Goal: Check status

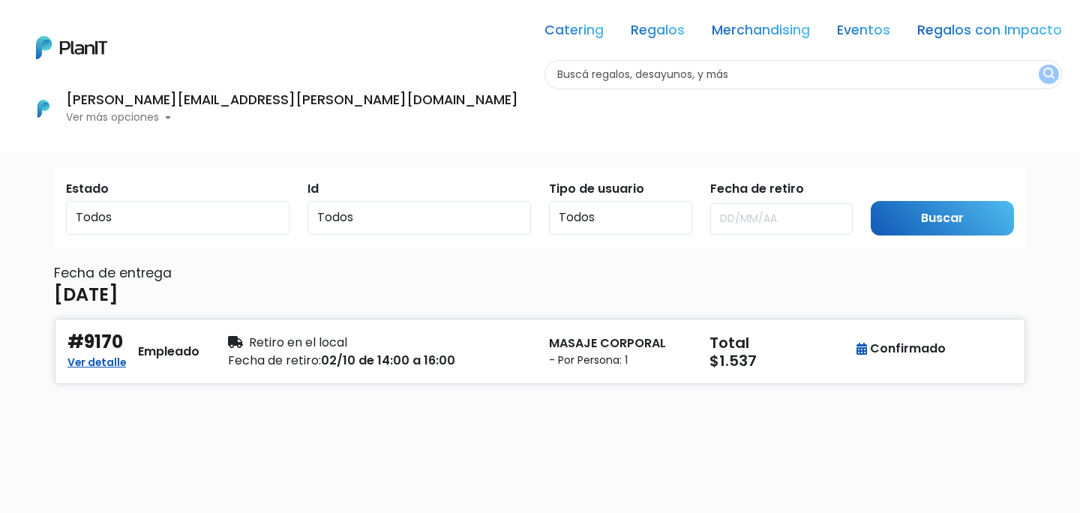
click at [518, 112] on p "Ver más opciones" at bounding box center [292, 117] width 452 height 10
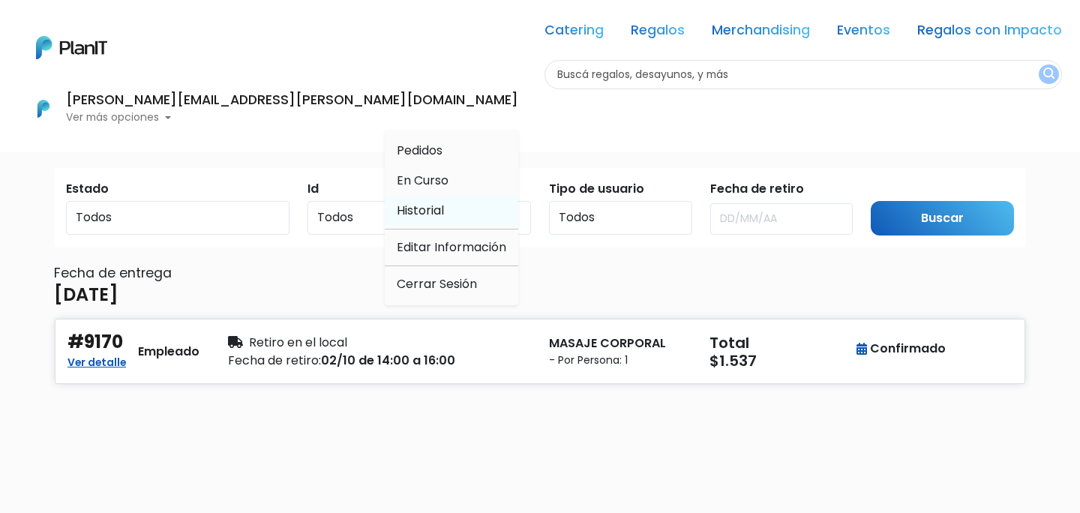
click at [444, 202] on span "Historial" at bounding box center [420, 210] width 47 height 17
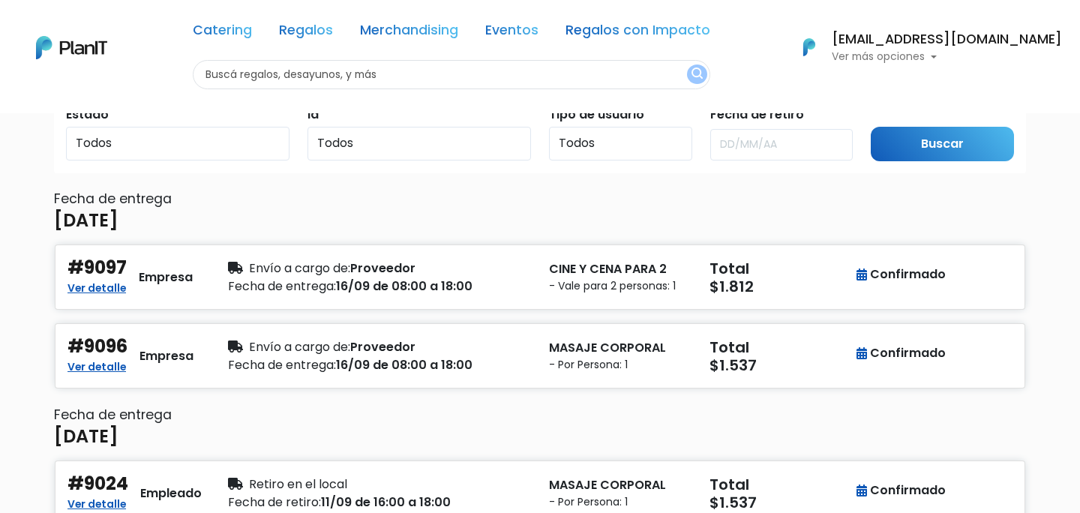
scroll to position [73, 0]
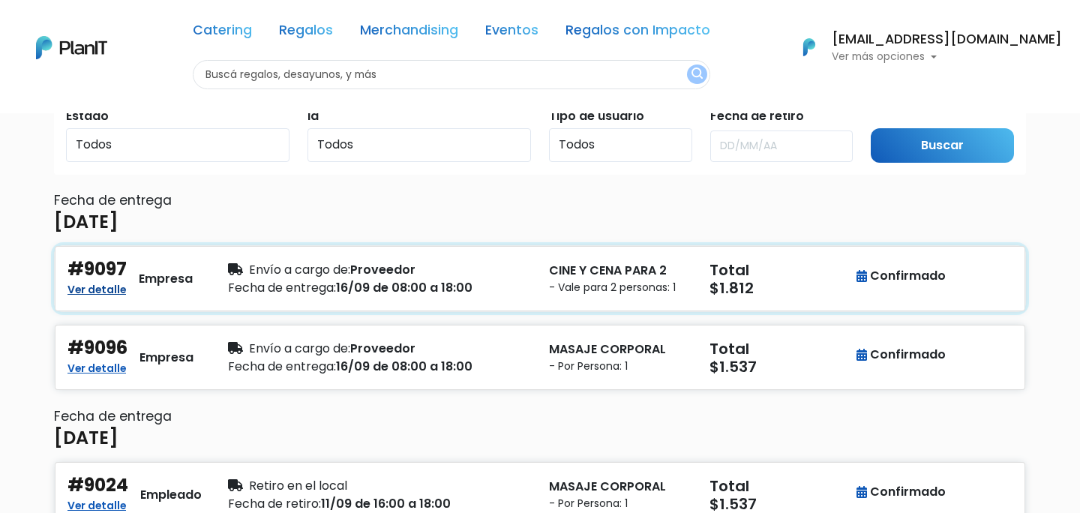
click at [104, 286] on link "Ver detalle" at bounding box center [96, 288] width 58 height 18
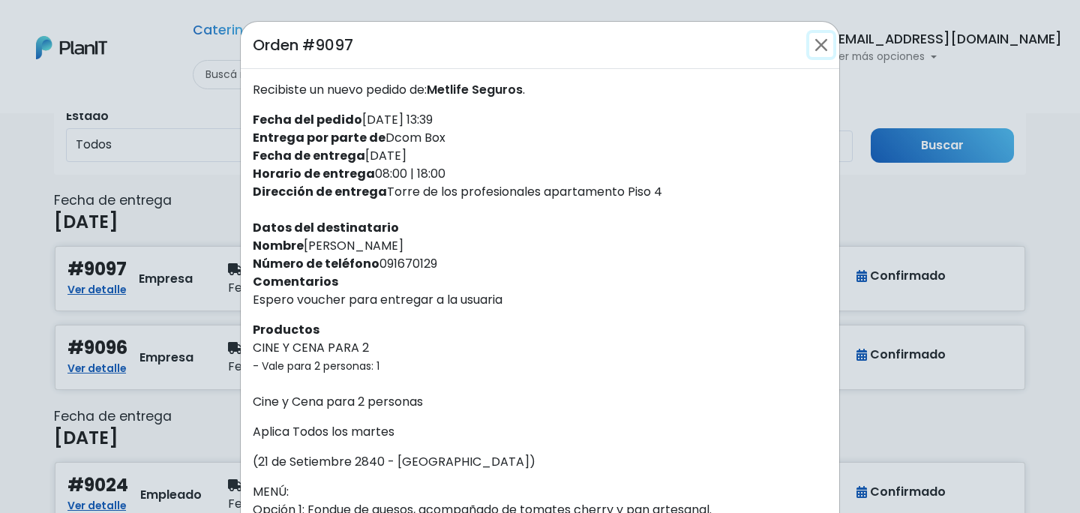
click at [819, 42] on button "Close" at bounding box center [821, 45] width 24 height 24
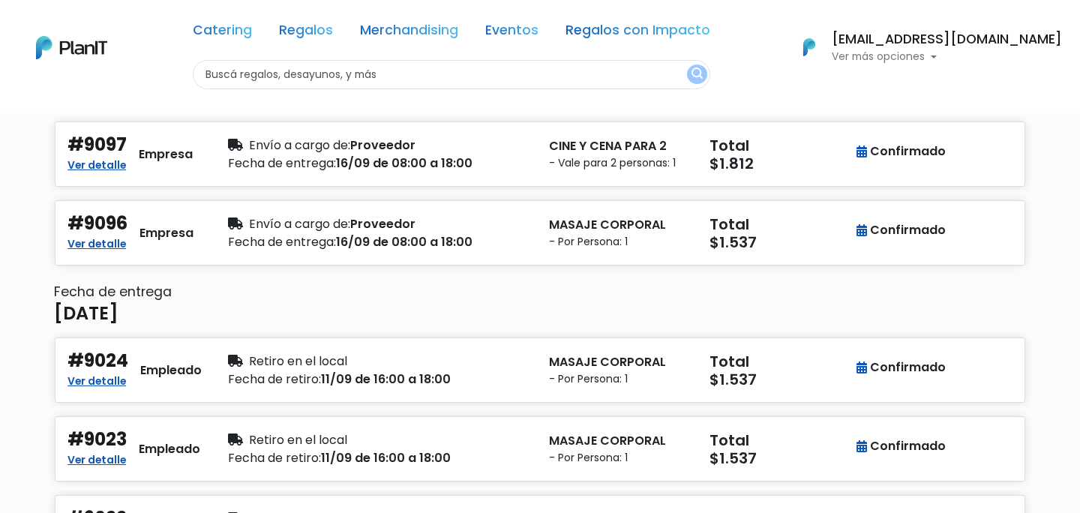
scroll to position [196, 0]
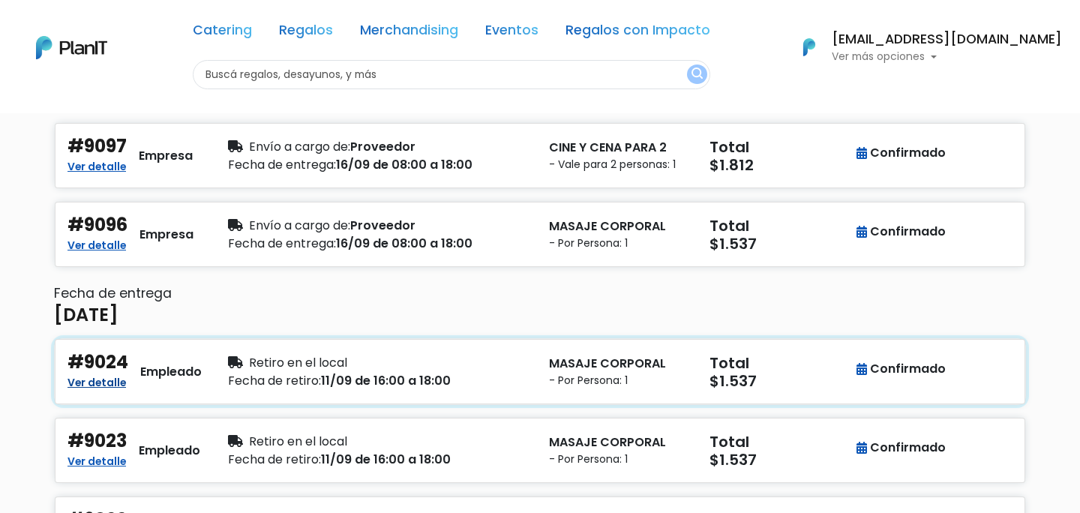
click at [113, 380] on link "Ver detalle" at bounding box center [96, 381] width 58 height 18
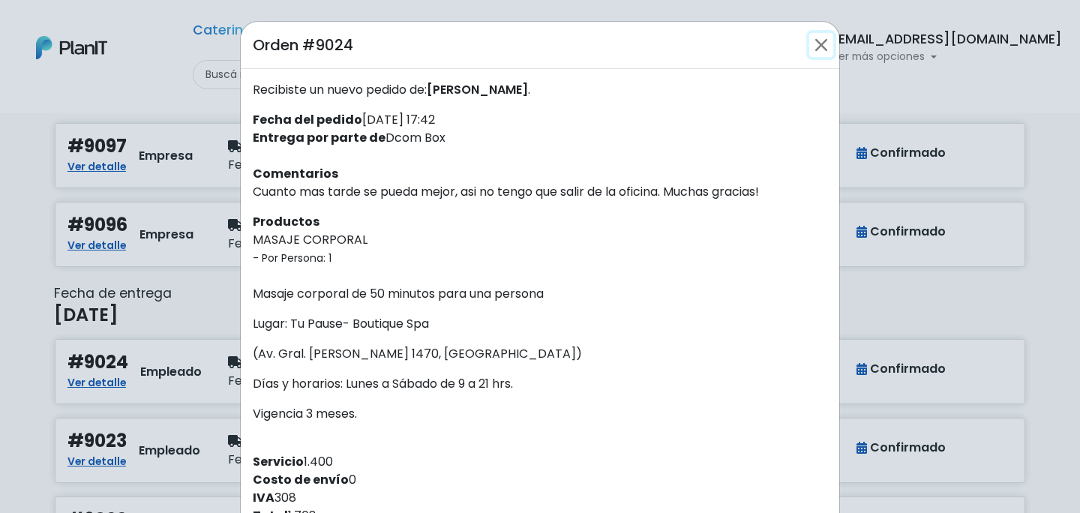
click at [813, 48] on button "Close" at bounding box center [821, 45] width 24 height 24
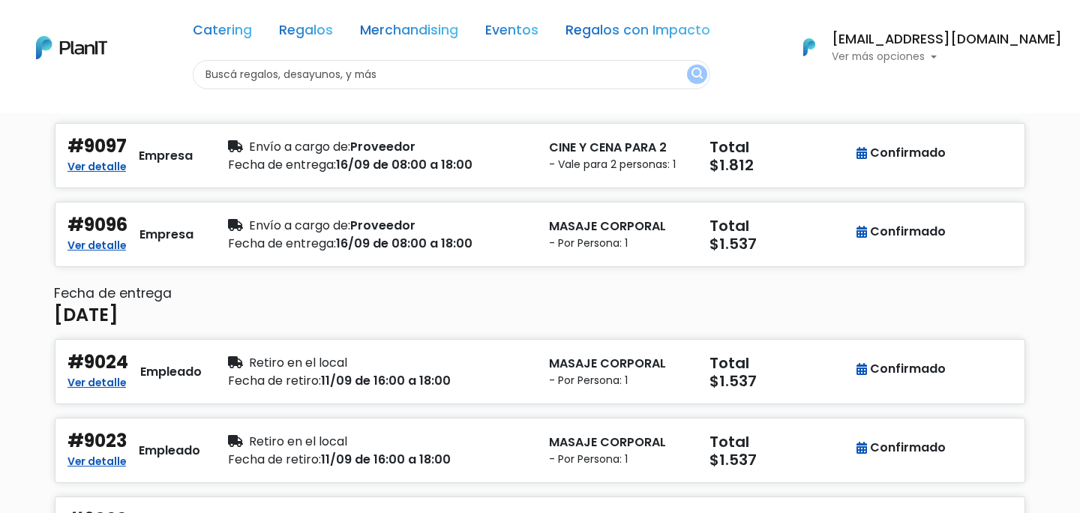
click at [927, 58] on p "Ver más opciones" at bounding box center [947, 57] width 230 height 10
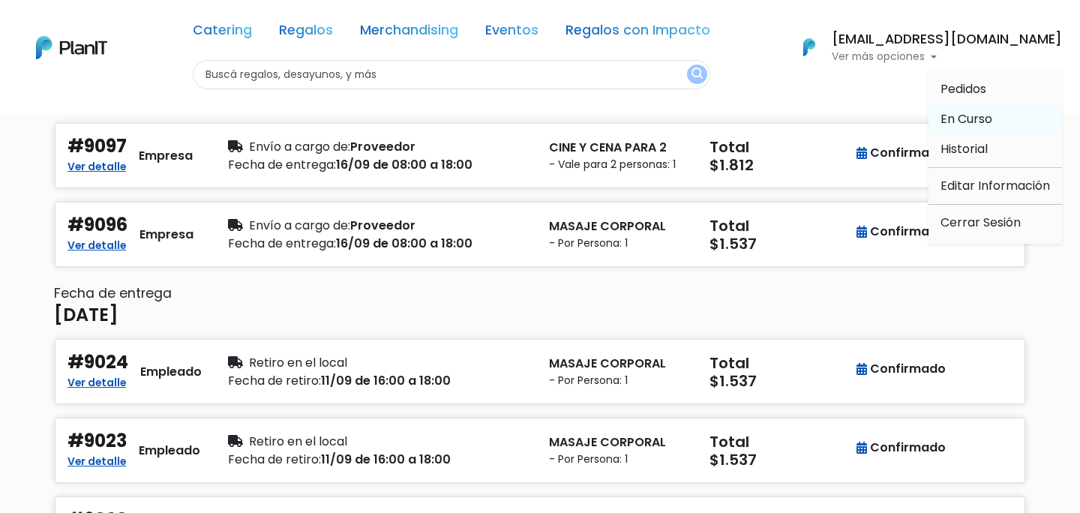
click at [955, 115] on span "En Curso" at bounding box center [966, 118] width 52 height 17
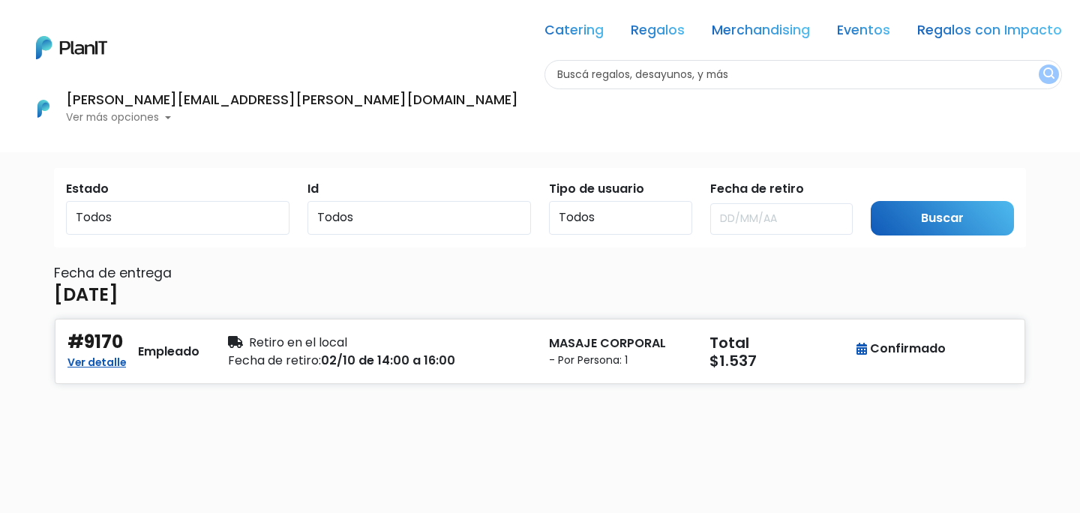
click at [518, 112] on p "Ver más opciones" at bounding box center [292, 117] width 452 height 10
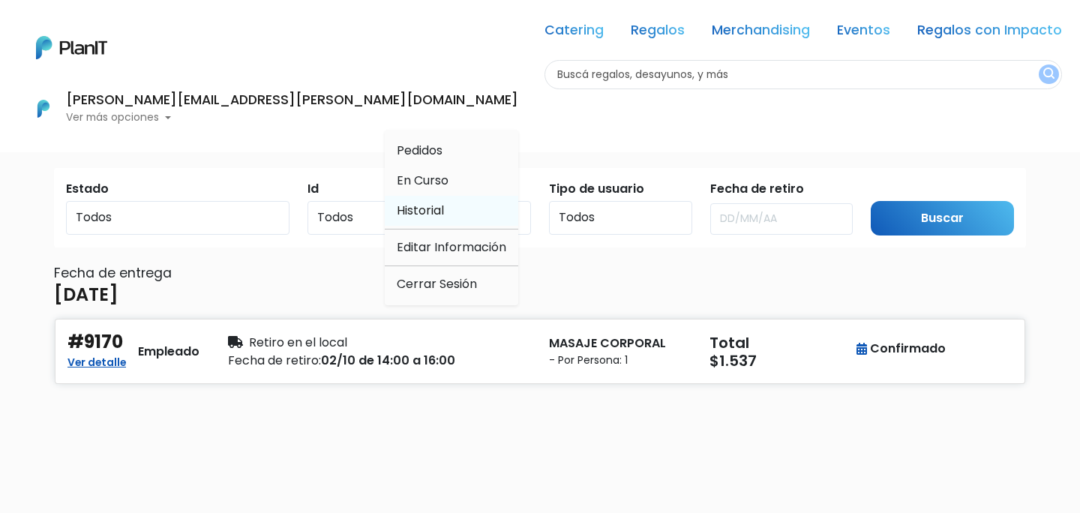
click at [444, 202] on span "Historial" at bounding box center [420, 210] width 47 height 17
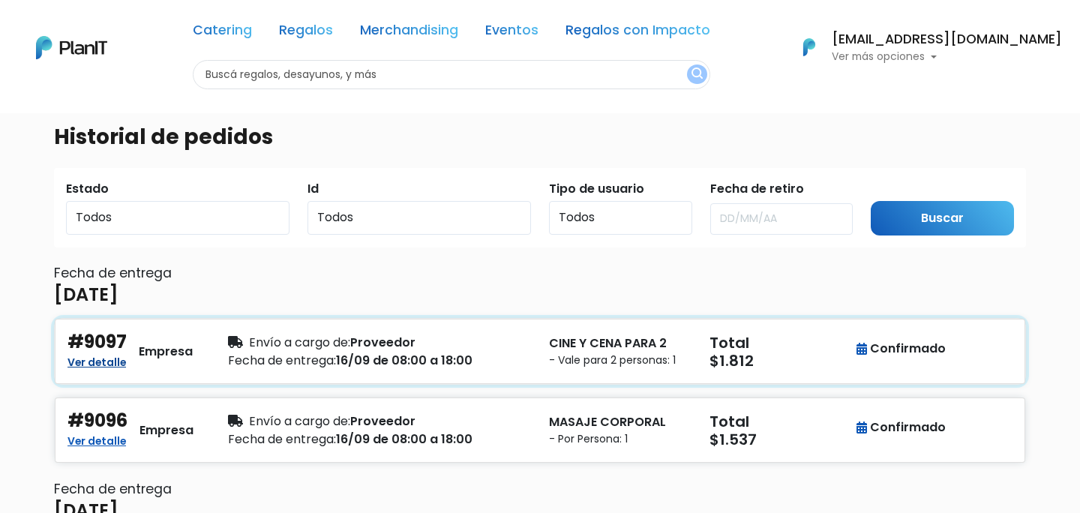
click at [111, 358] on link "Ver detalle" at bounding box center [96, 361] width 58 height 18
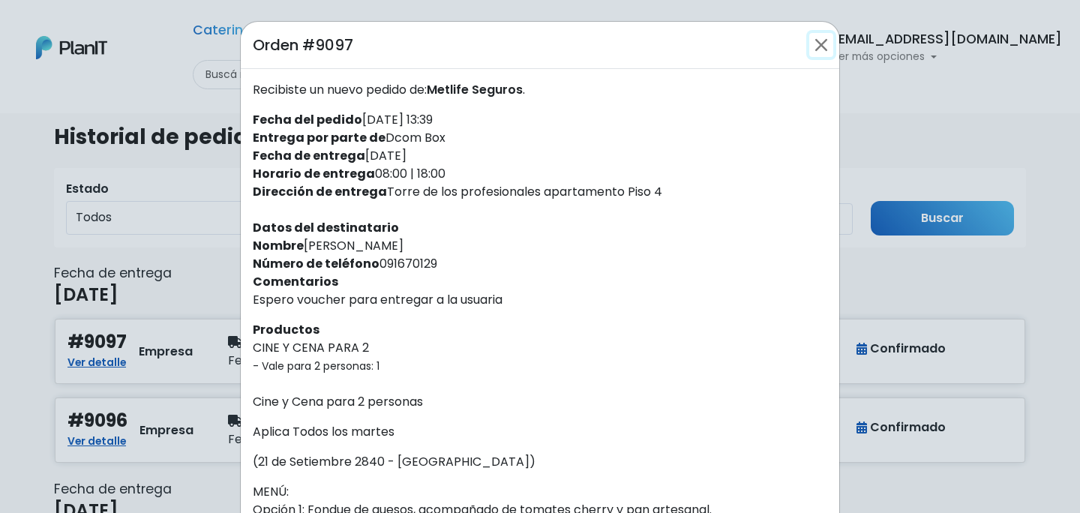
click at [827, 41] on button "Close" at bounding box center [821, 45] width 24 height 24
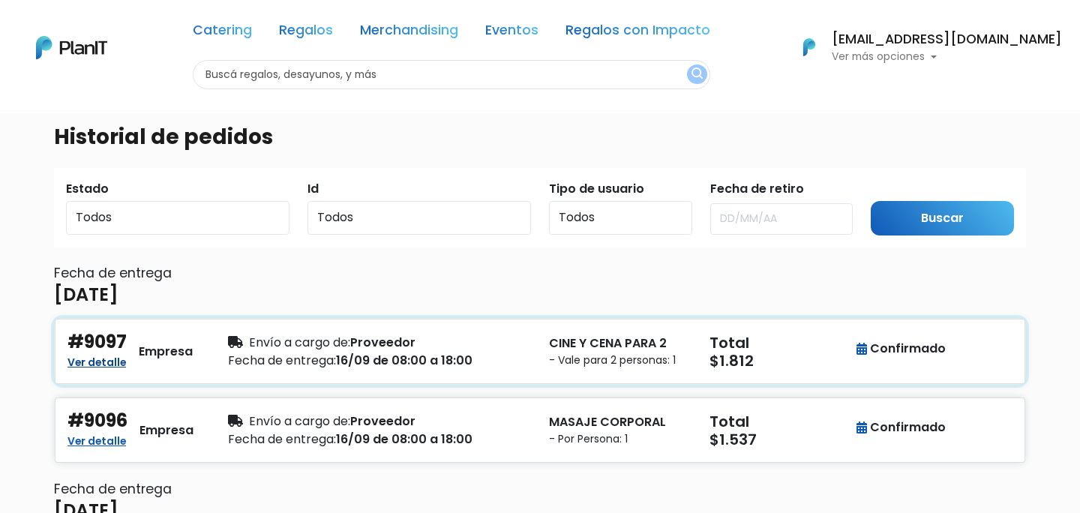
click at [101, 358] on link "Ver detalle" at bounding box center [96, 361] width 58 height 18
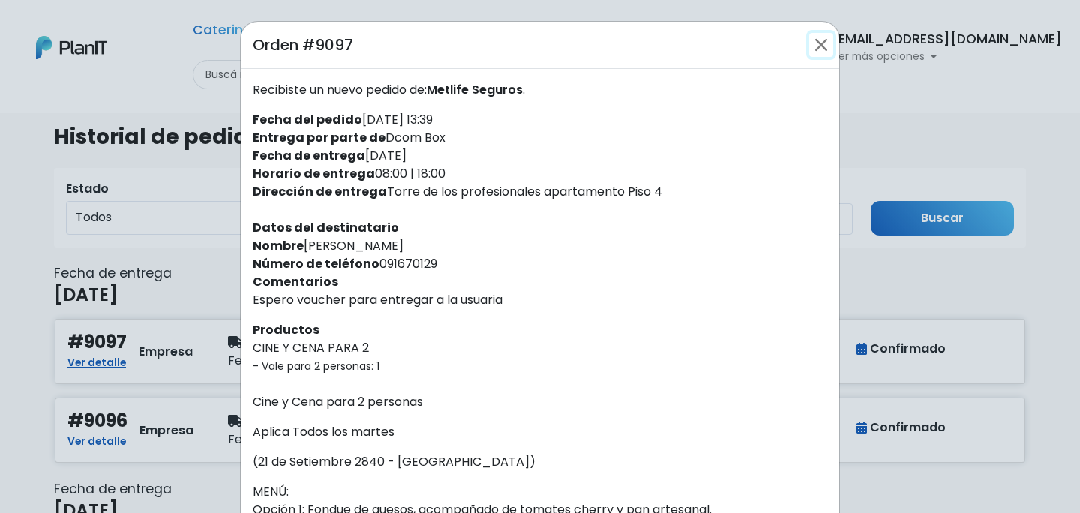
click at [828, 43] on button "Close" at bounding box center [821, 45] width 24 height 24
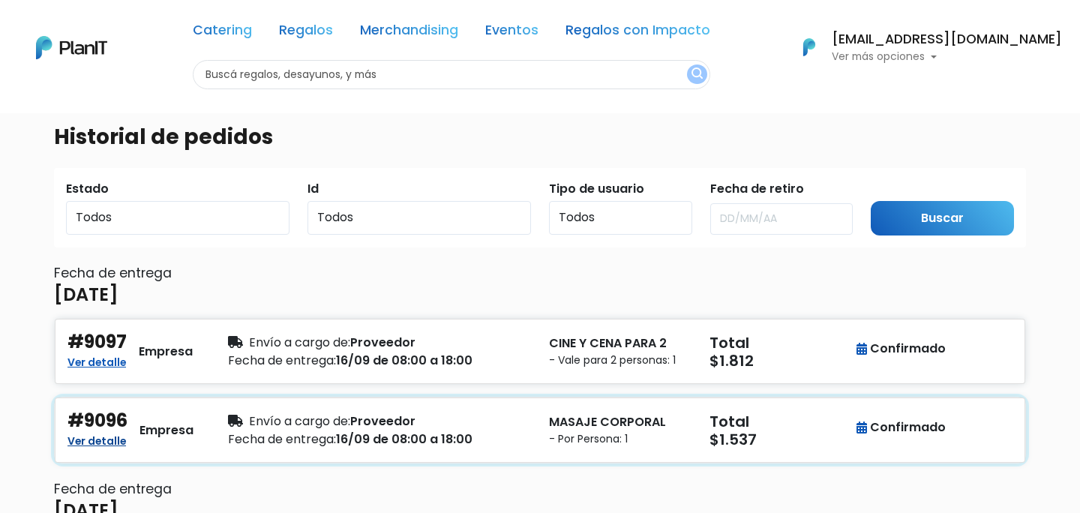
click at [90, 441] on link "Ver detalle" at bounding box center [96, 439] width 58 height 18
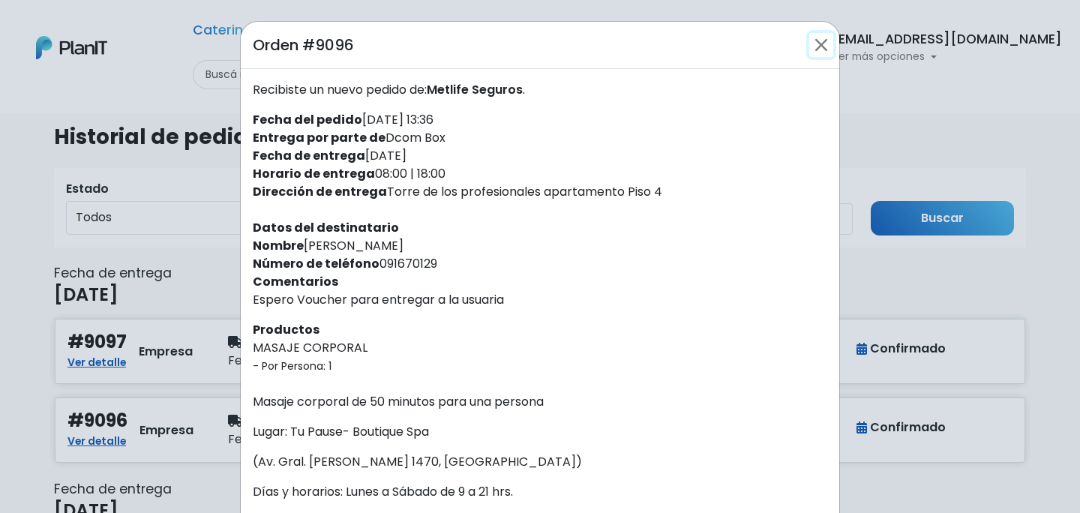
click at [820, 44] on button "Close" at bounding box center [821, 45] width 24 height 24
